Goal: Task Accomplishment & Management: Use online tool/utility

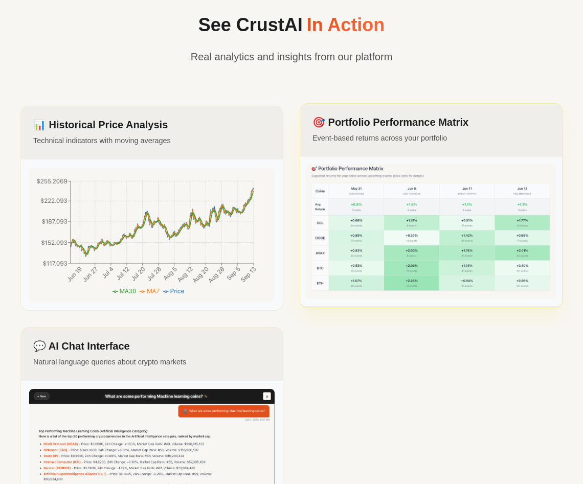
scroll to position [1254, 0]
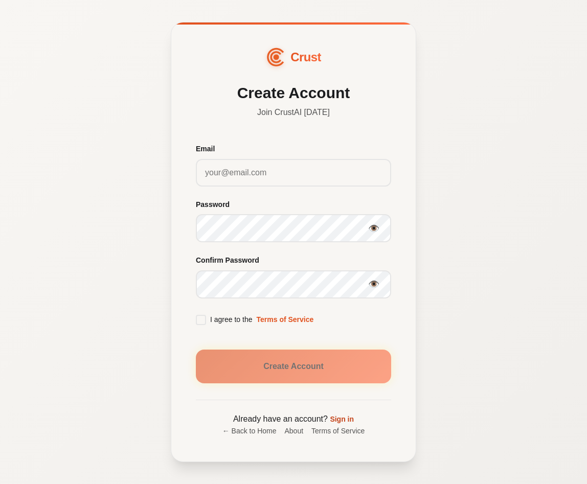
click at [343, 418] on link "Sign in" at bounding box center [342, 419] width 24 height 8
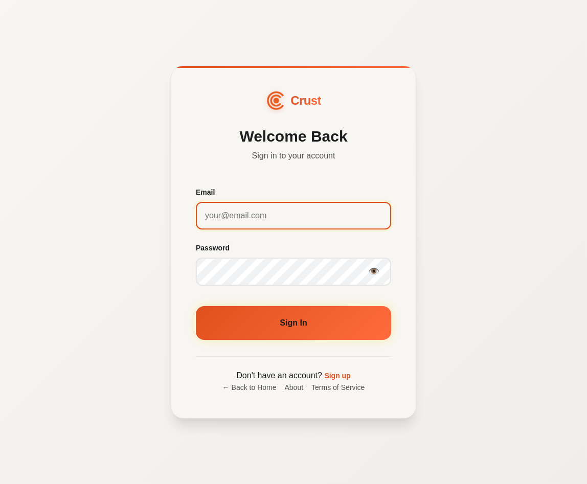
click at [278, 211] on input "Email" at bounding box center [293, 216] width 195 height 28
type input "[EMAIL_ADDRESS][DOMAIN_NAME]"
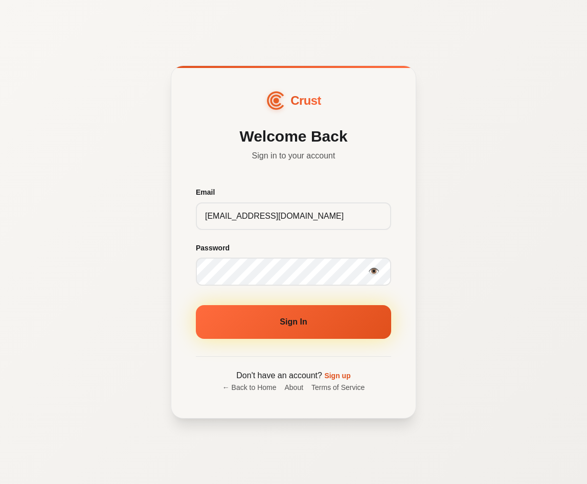
click at [283, 320] on button "Sign In" at bounding box center [293, 322] width 195 height 34
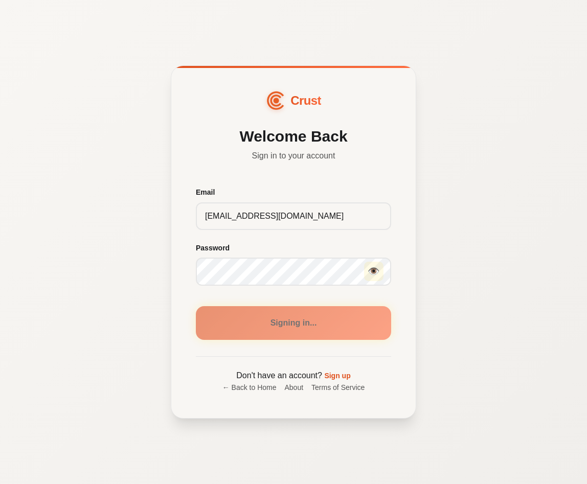
click at [374, 270] on button "👁️" at bounding box center [373, 271] width 19 height 19
click at [374, 270] on button "🙈" at bounding box center [373, 271] width 19 height 19
click at [453, 281] on div "Crust Welcome Back Sign in to your account Email sabbers@gmail.com Password 👁️ …" at bounding box center [293, 242] width 587 height 484
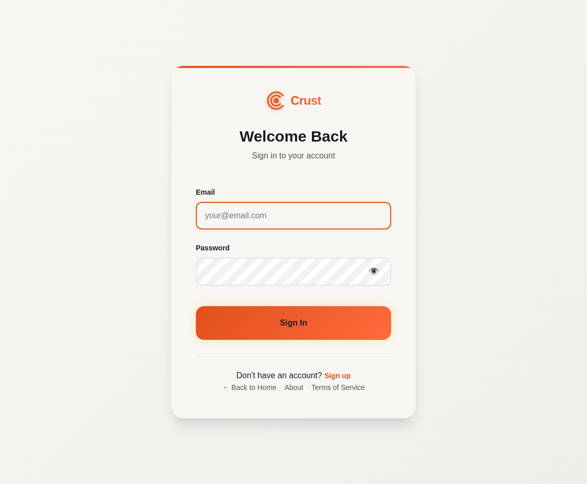
click at [261, 221] on input "Email" at bounding box center [293, 216] width 195 height 28
type input "[EMAIL_ADDRESS][DOMAIN_NAME]"
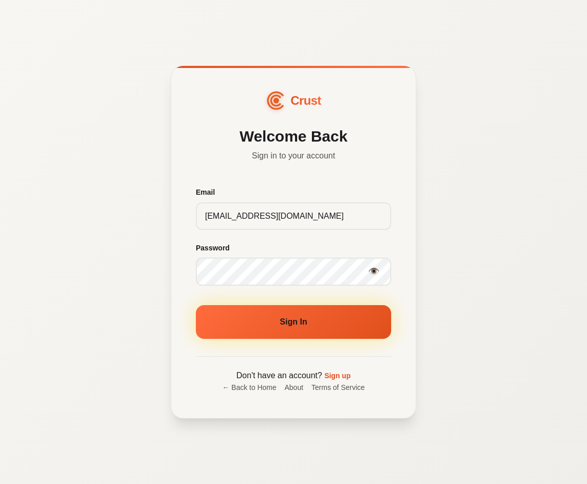
click at [302, 325] on button "Sign In" at bounding box center [293, 322] width 195 height 34
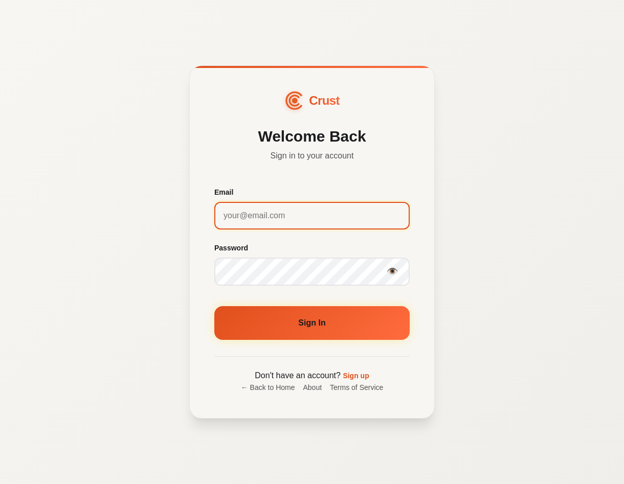
click at [247, 217] on input "Email" at bounding box center [311, 216] width 195 height 28
type input "[EMAIL_ADDRESS][DOMAIN_NAME]"
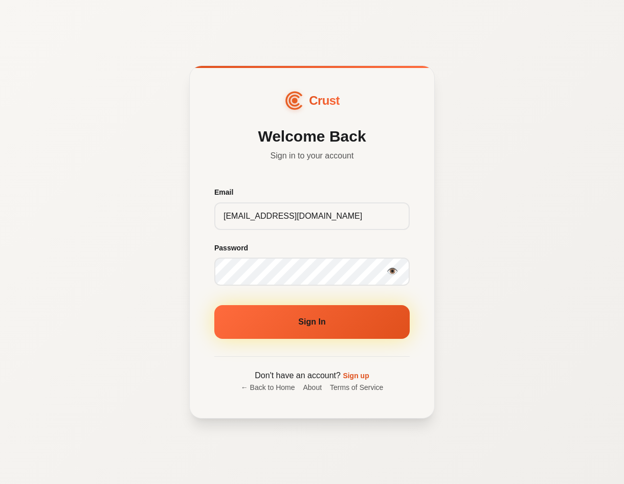
click at [298, 331] on button "Sign In" at bounding box center [311, 322] width 195 height 34
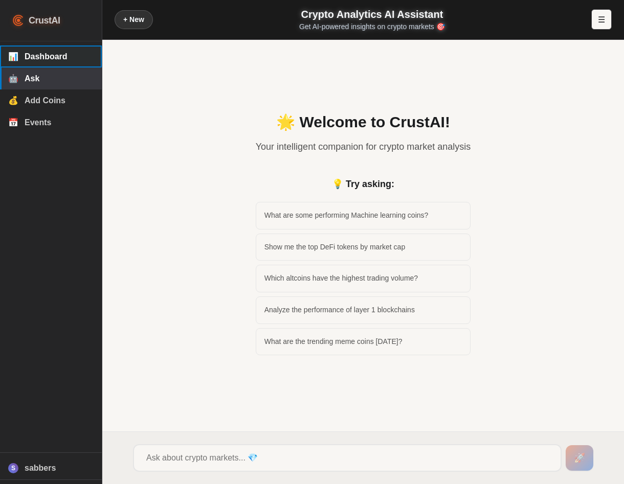
click at [43, 54] on span "Dashboard" at bounding box center [59, 56] width 69 height 9
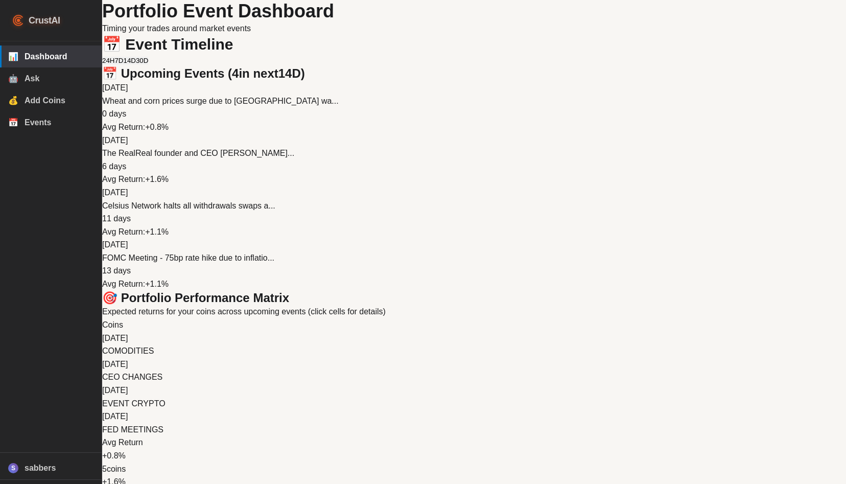
click at [617, 35] on p "Timing your trades around market events" at bounding box center [474, 28] width 744 height 13
